Goal: Check status: Check status

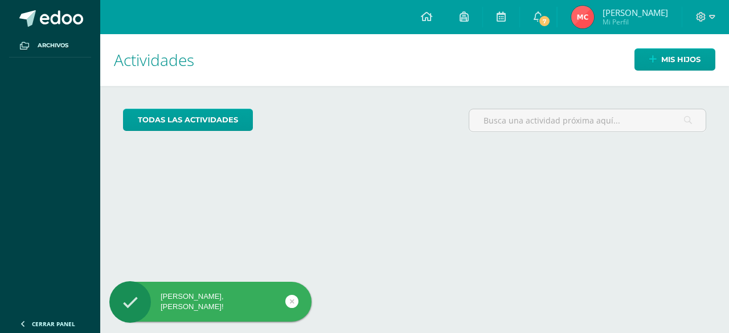
click at [594, 21] on img at bounding box center [582, 17] width 23 height 23
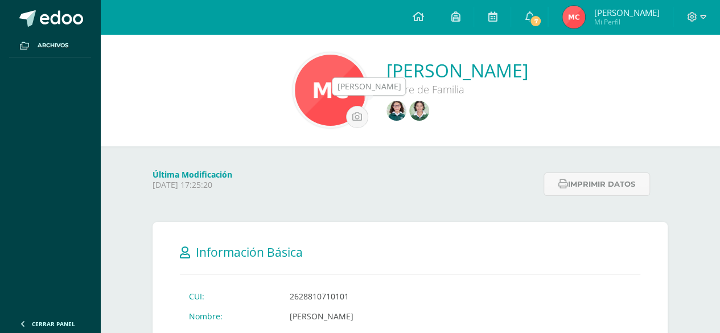
click at [409, 108] on img at bounding box center [419, 111] width 20 height 20
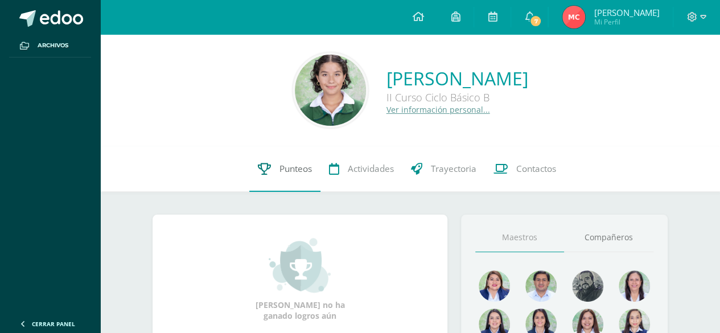
click at [295, 180] on link "Punteos" at bounding box center [284, 169] width 71 height 46
click at [285, 166] on span "Punteos" at bounding box center [296, 169] width 32 height 12
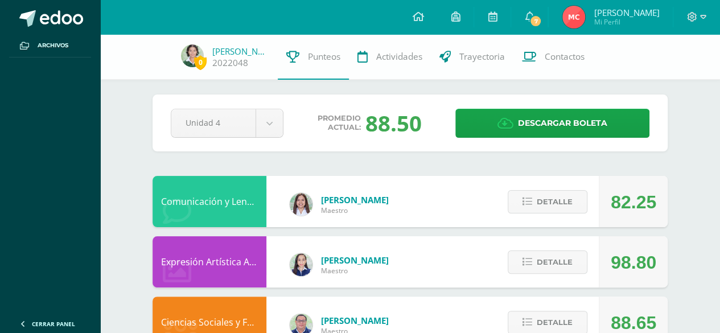
scroll to position [4, 0]
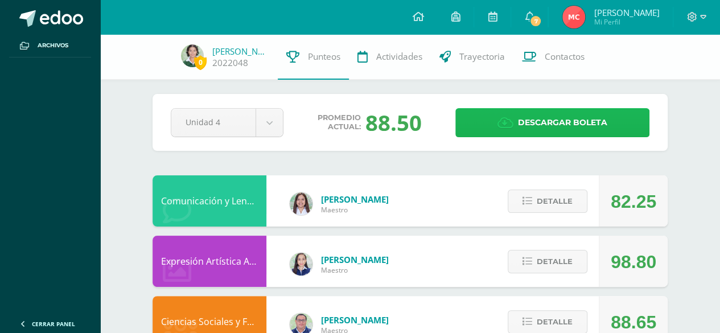
click at [488, 118] on link "Descargar boleta" at bounding box center [552, 122] width 194 height 29
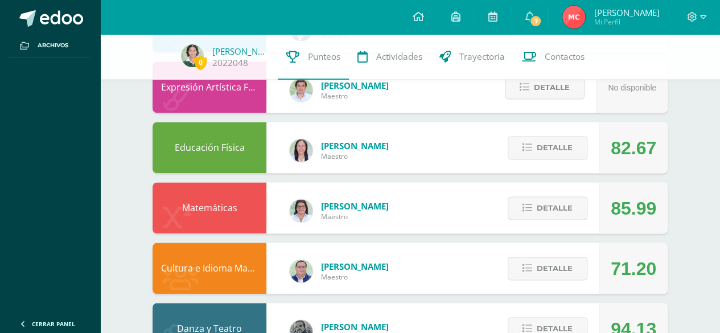
scroll to position [765, 0]
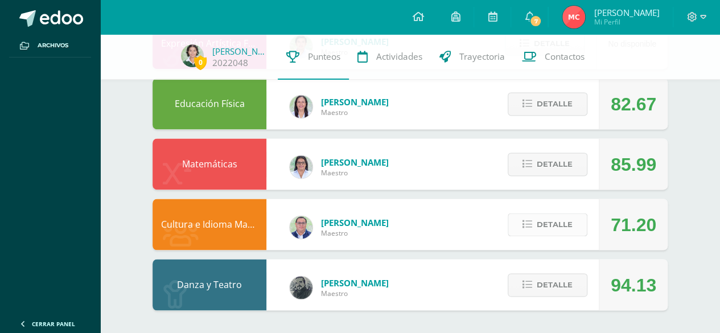
click at [542, 223] on span "Detalle" at bounding box center [555, 224] width 36 height 21
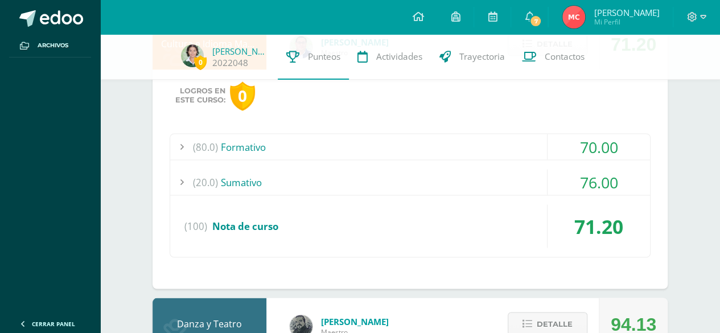
scroll to position [947, 0]
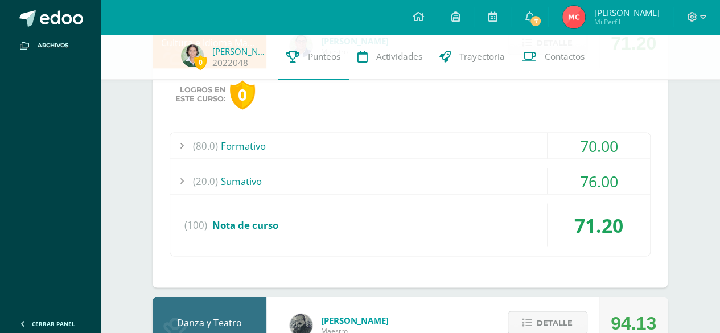
click at [240, 142] on div "(80.0) Formativo" at bounding box center [410, 146] width 480 height 26
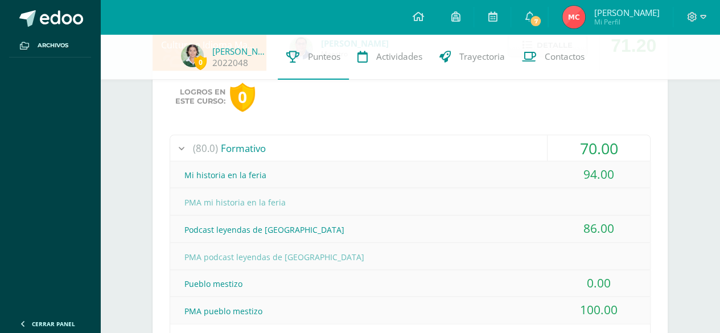
scroll to position [939, 0]
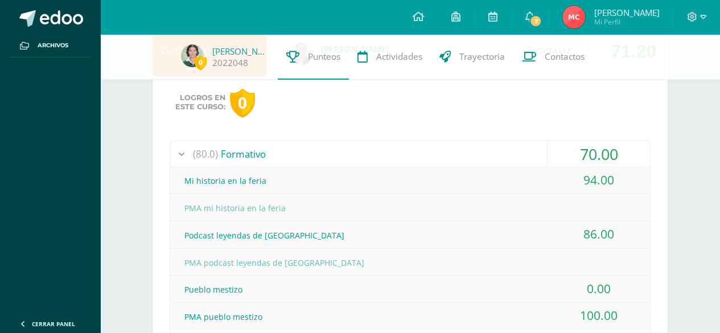
click at [240, 153] on div "(80.0) Formativo" at bounding box center [410, 154] width 480 height 26
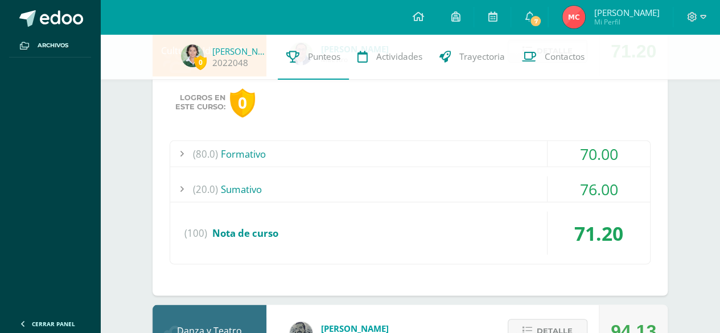
click at [233, 188] on div "(20.0) Sumativo" at bounding box center [410, 189] width 480 height 26
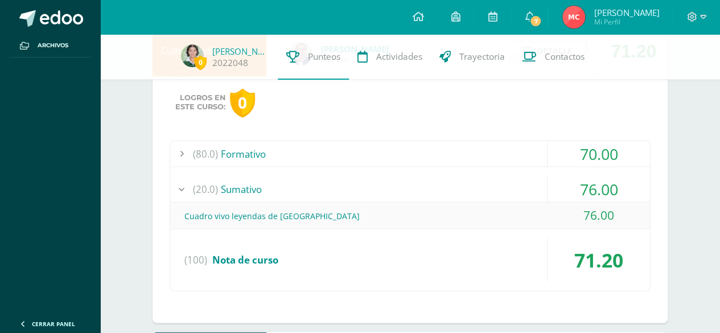
click at [233, 188] on div "(20.0) Sumativo" at bounding box center [410, 189] width 480 height 26
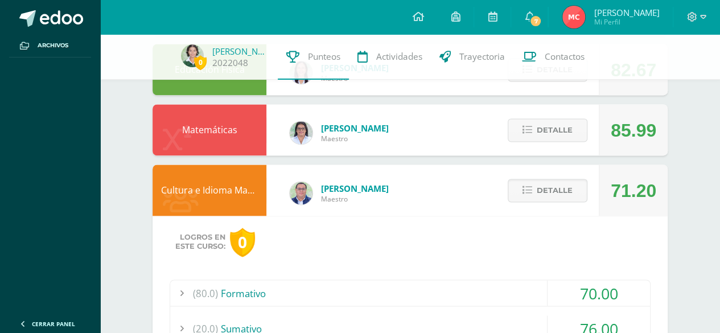
scroll to position [795, 0]
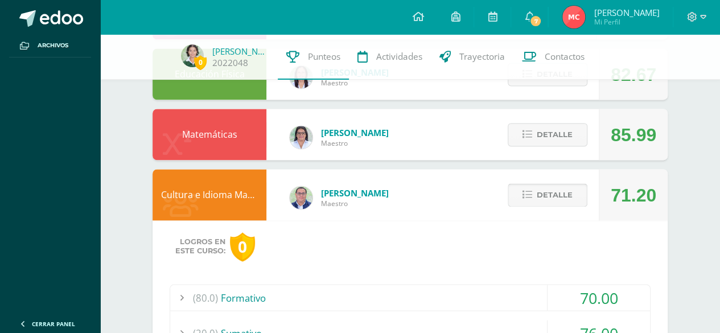
click at [577, 191] on button "Detalle" at bounding box center [548, 194] width 80 height 23
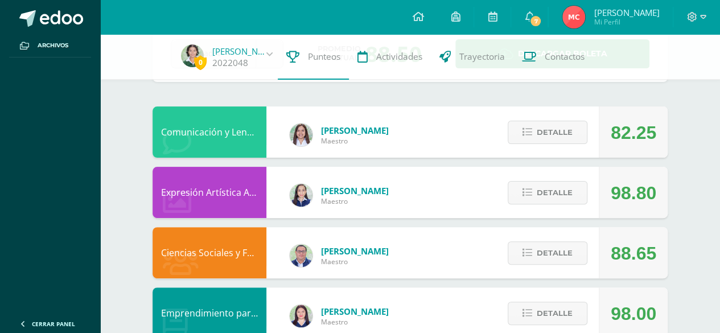
scroll to position [56, 0]
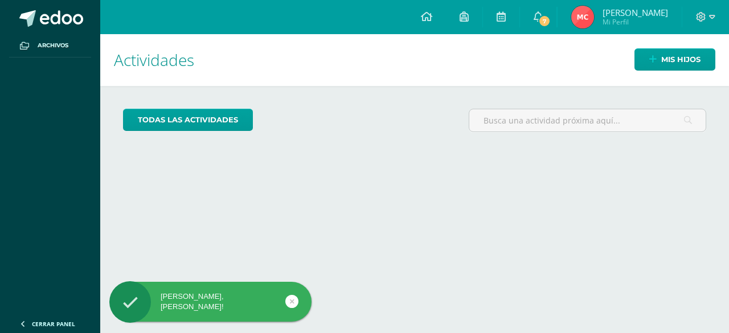
click at [594, 24] on img at bounding box center [582, 17] width 23 height 23
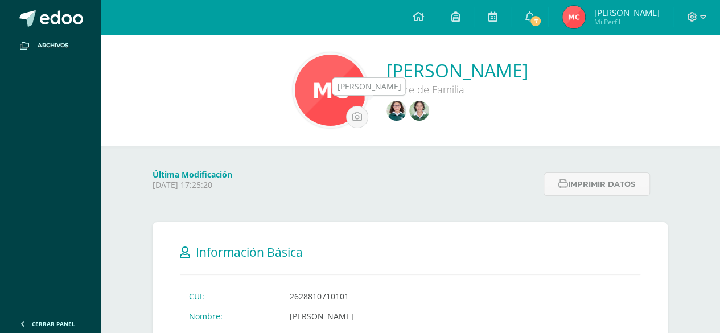
click at [409, 110] on img at bounding box center [419, 111] width 20 height 20
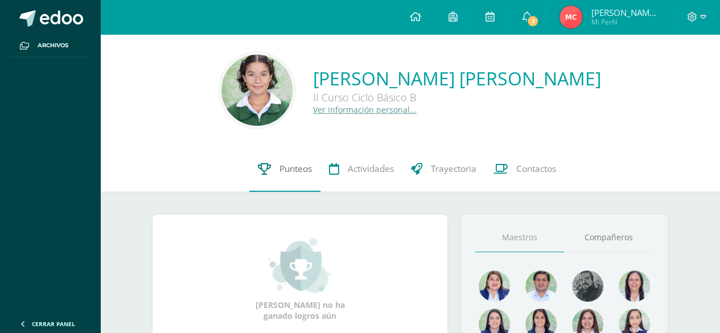
click at [287, 174] on span "Punteos" at bounding box center [296, 169] width 32 height 12
click at [287, 173] on span "Punteos" at bounding box center [296, 169] width 32 height 12
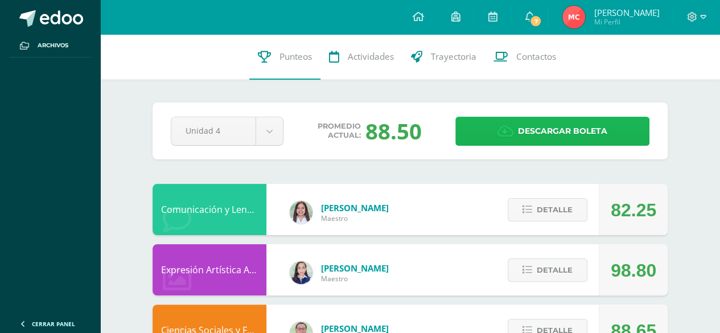
click at [531, 125] on span "Descargar boleta" at bounding box center [562, 131] width 89 height 28
